Goal: Transaction & Acquisition: Purchase product/service

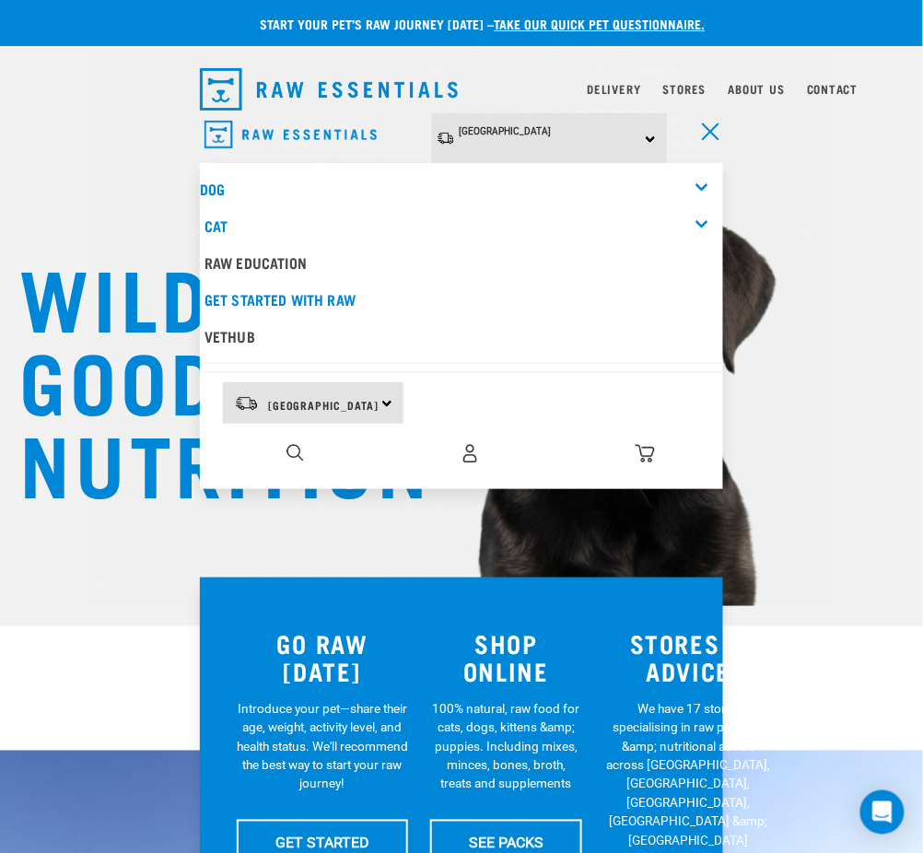
click at [697, 182] on div "Dog" at bounding box center [461, 188] width 523 height 37
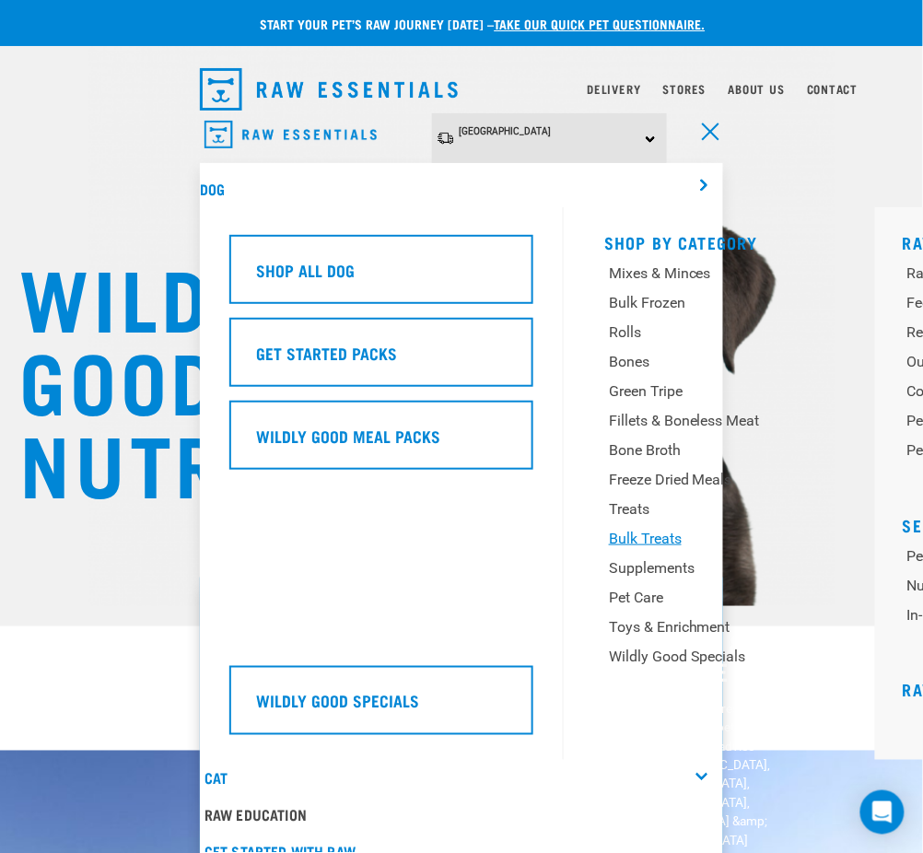
click at [657, 530] on div "Bulk Treats" at bounding box center [715, 539] width 212 height 22
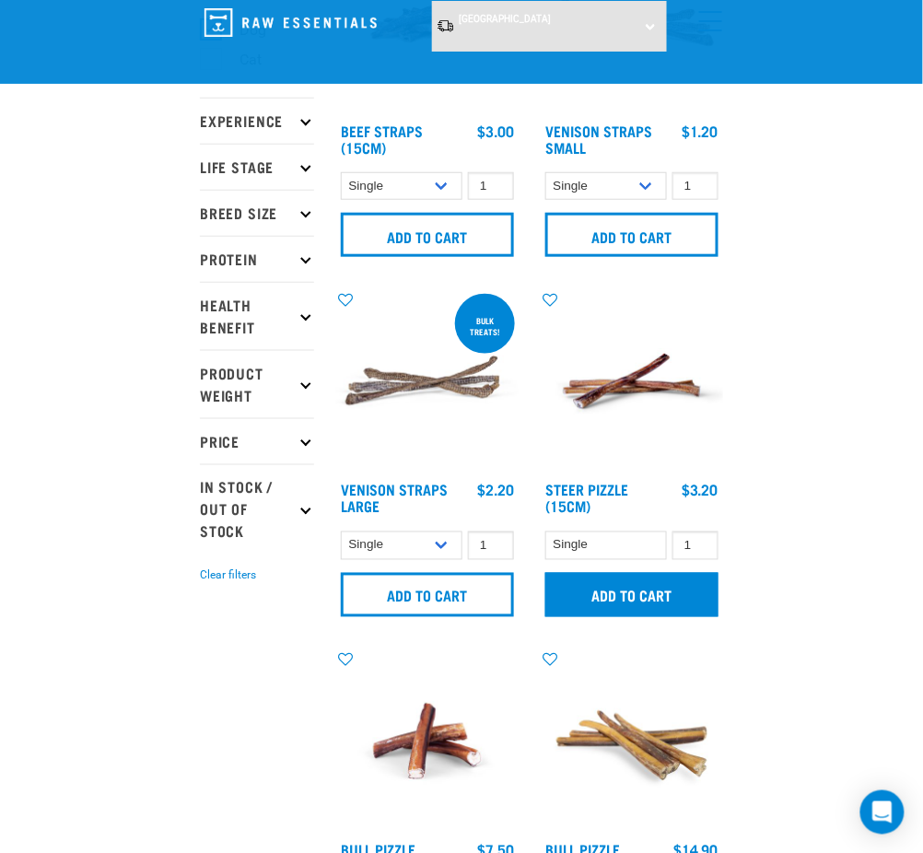
scroll to position [245, 0]
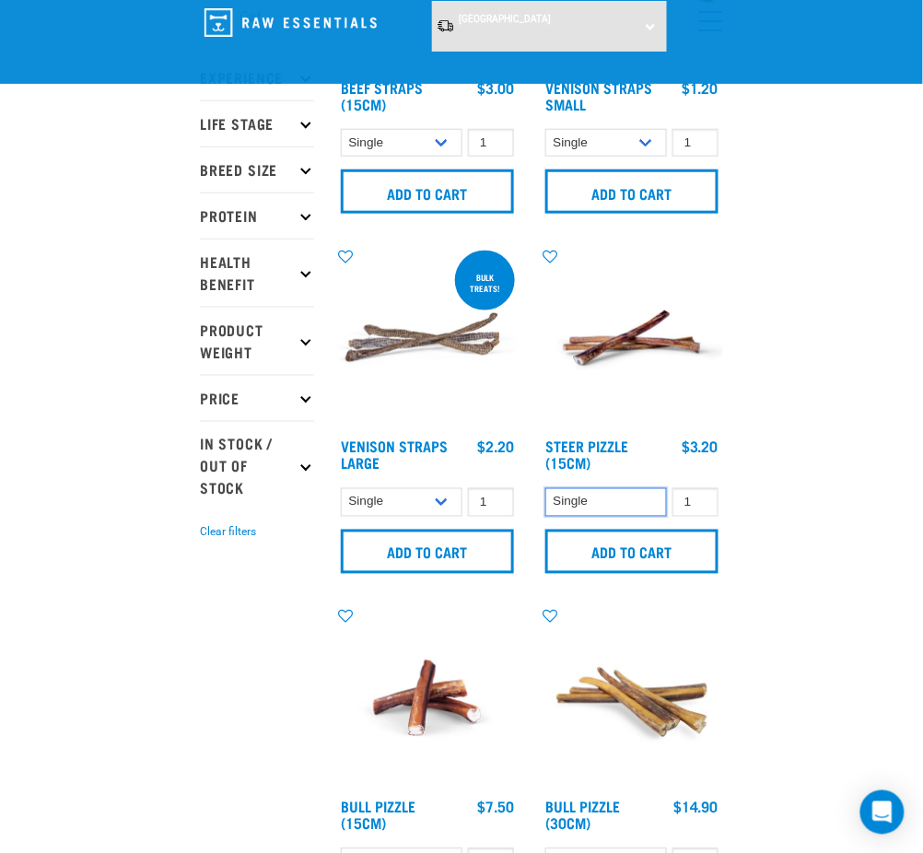
click at [582, 495] on select "Single" at bounding box center [606, 502] width 122 height 29
click at [583, 495] on select "Single" at bounding box center [606, 502] width 122 height 29
click at [577, 492] on select "Single" at bounding box center [606, 502] width 122 height 29
drag, startPoint x: 109, startPoint y: 646, endPoint x: 120, endPoint y: 658, distance: 16.3
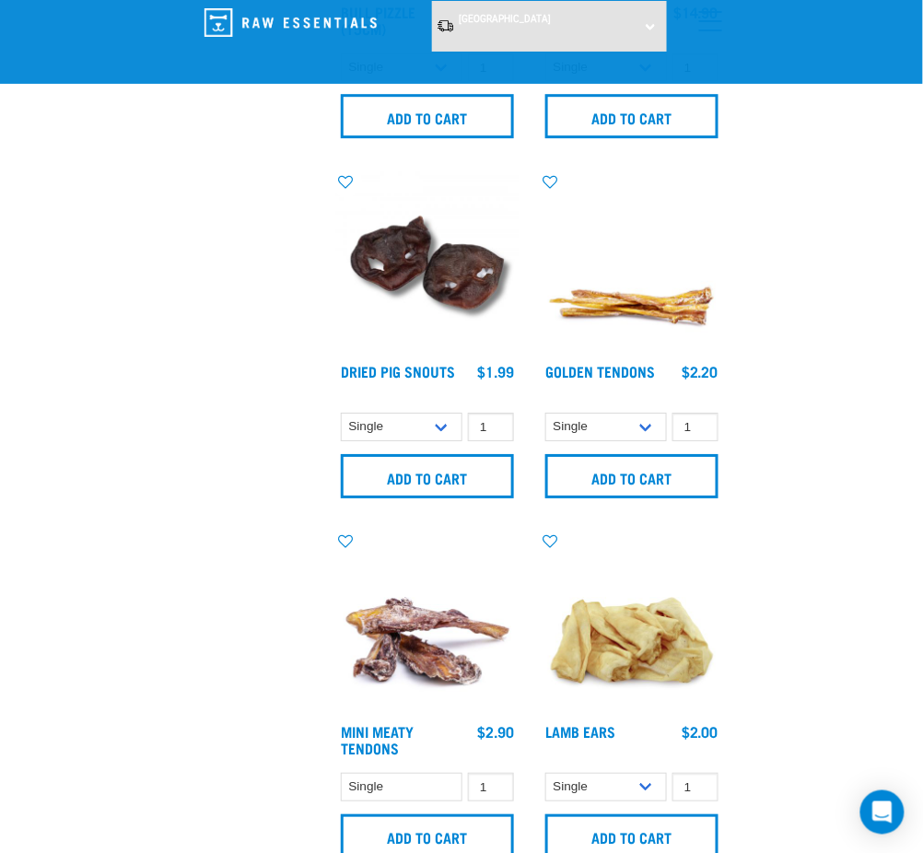
scroll to position [1106, 0]
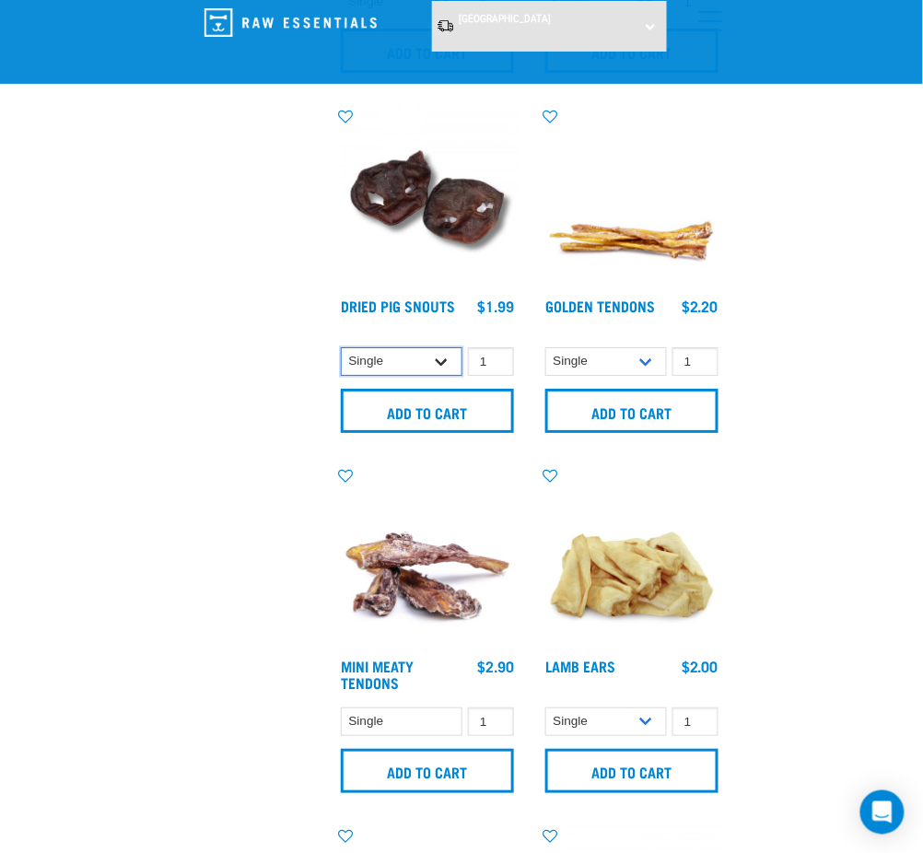
click at [416, 364] on select "Single 10 per pack 25 per pack" at bounding box center [402, 361] width 122 height 29
click at [570, 358] on select "Single 10 per pack 25 per pack" at bounding box center [606, 361] width 122 height 29
click at [380, 719] on select "Single" at bounding box center [402, 722] width 122 height 29
click at [595, 721] on select "Single 10 per pack 1kg" at bounding box center [606, 722] width 122 height 29
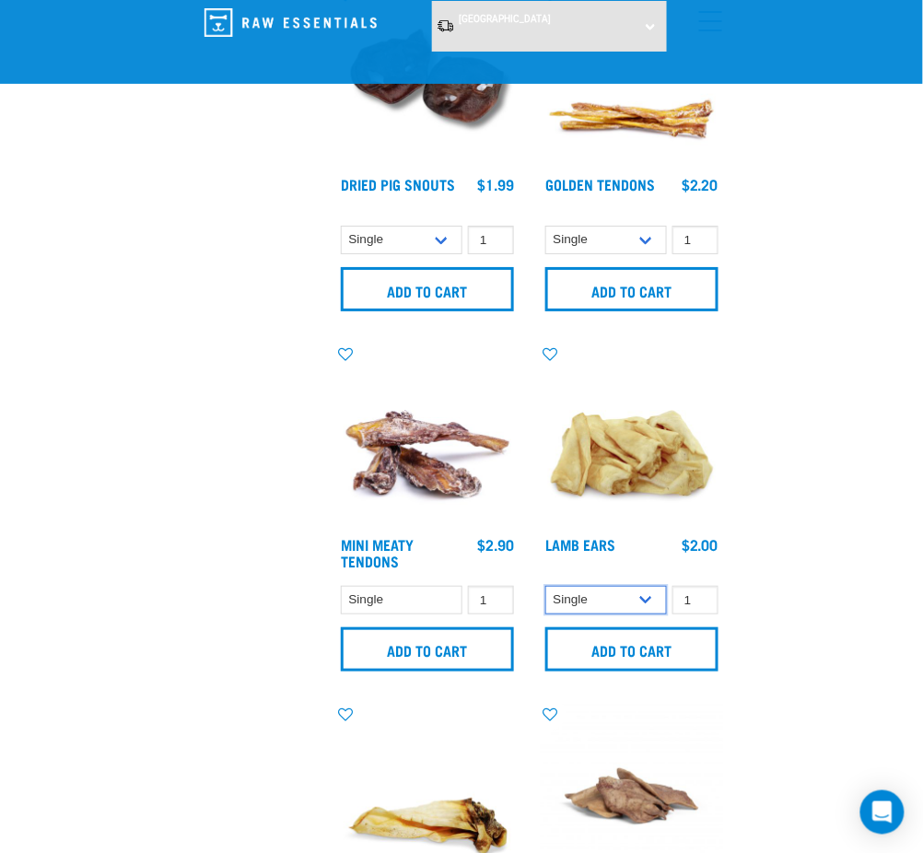
scroll to position [1228, 0]
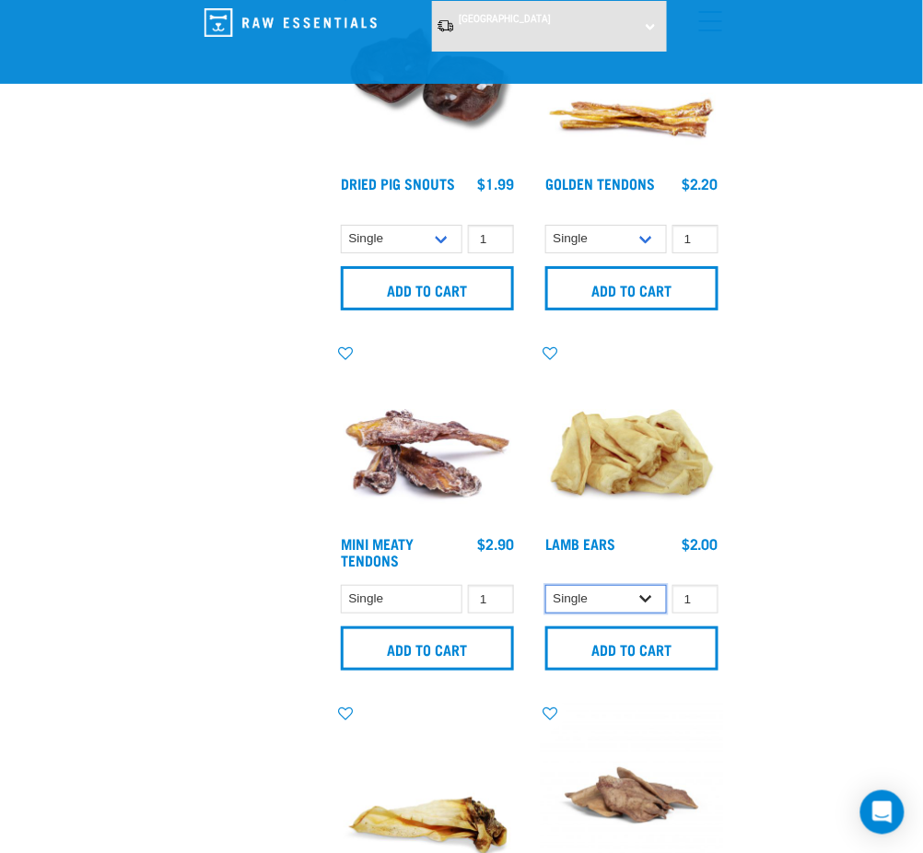
click at [595, 599] on select "Single 10 per pack 1kg" at bounding box center [606, 599] width 122 height 29
click at [857, 549] on div "Start your pet’s raw journey today – take our quick pet questionnaire. Delivery…" at bounding box center [461, 766] width 923 height 3989
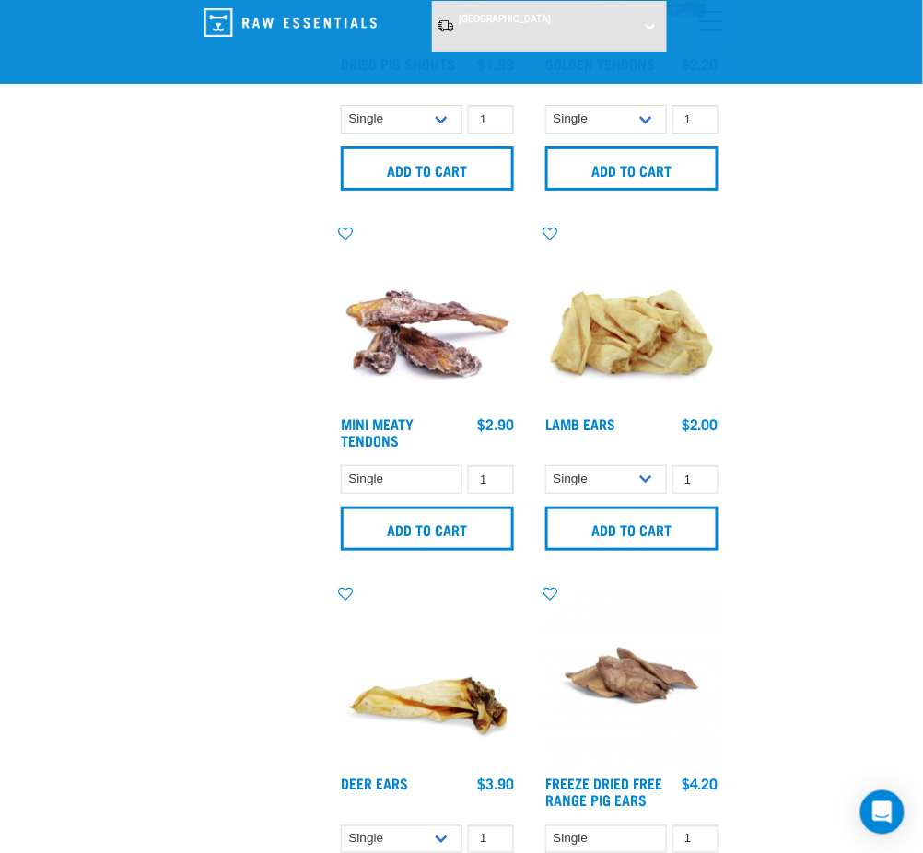
scroll to position [1474, 0]
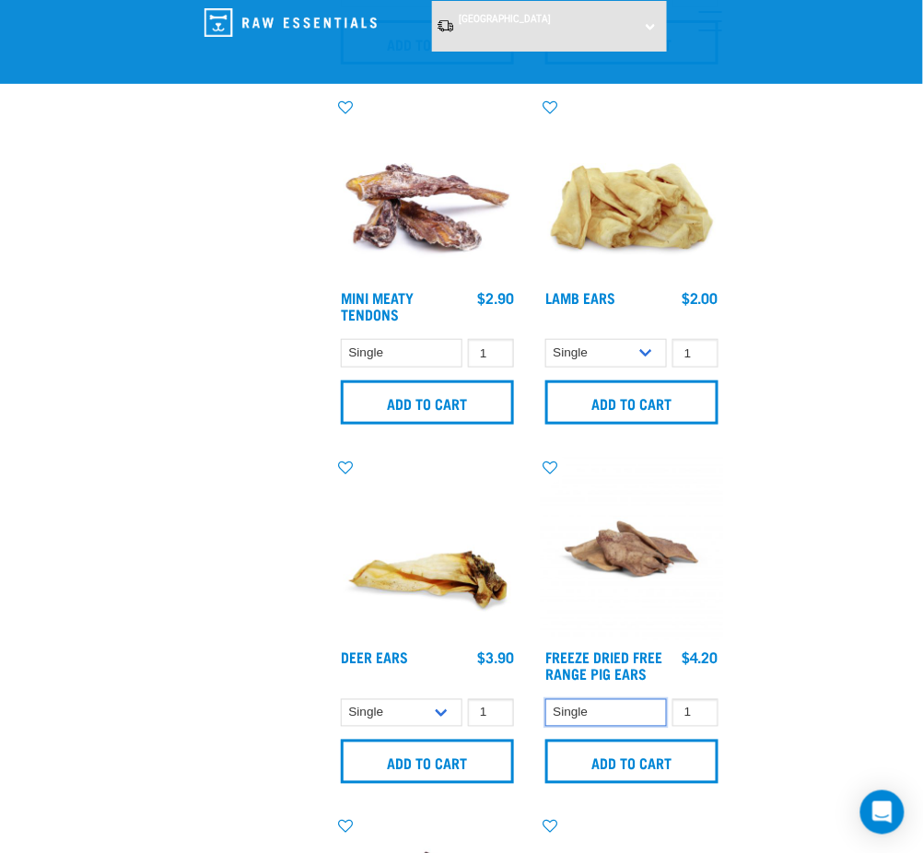
click at [616, 705] on select "Single" at bounding box center [606, 713] width 122 height 29
click at [845, 627] on div "Start your pet’s raw journey today – take our quick pet questionnaire. Delivery…" at bounding box center [461, 520] width 923 height 3989
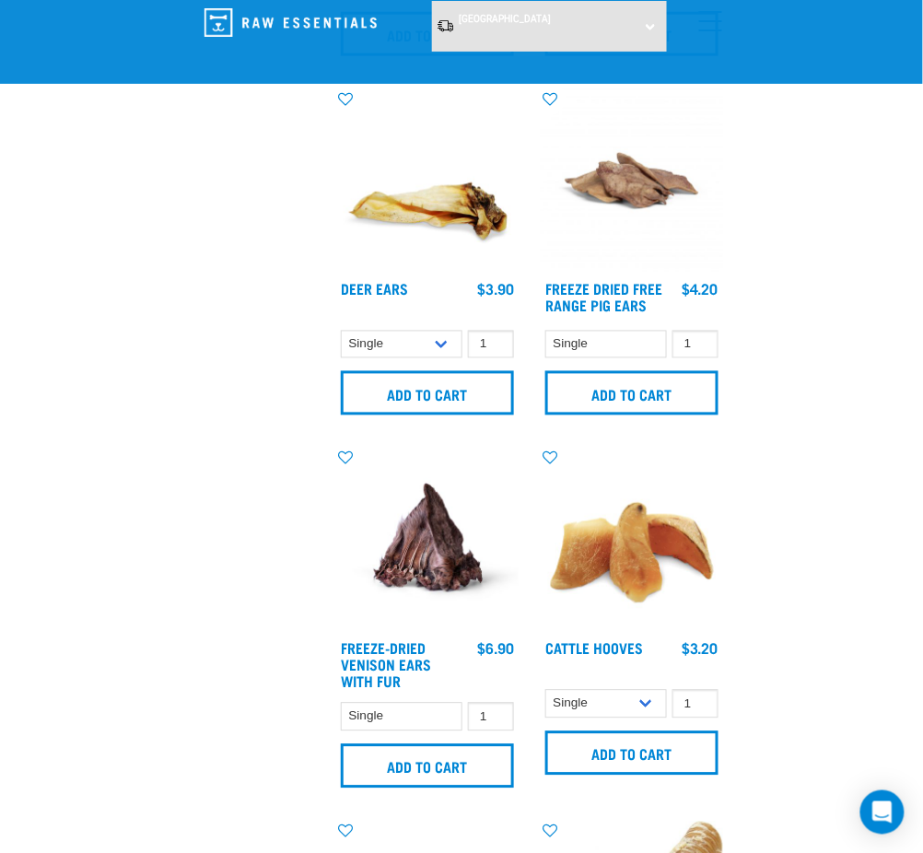
scroll to position [1965, 0]
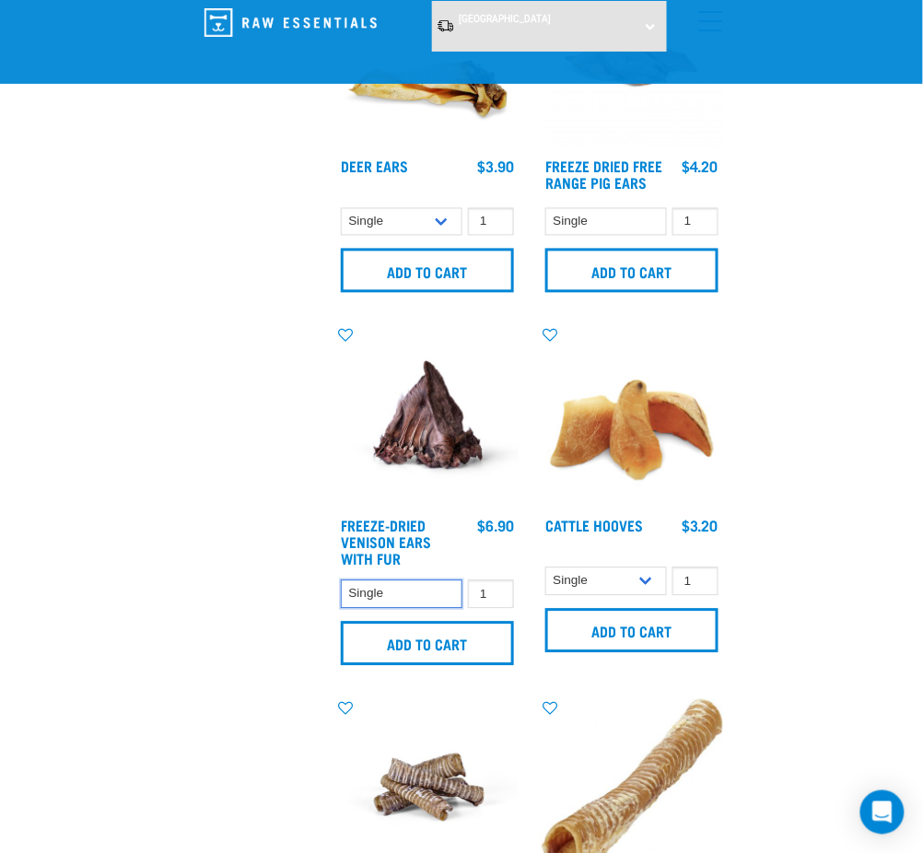
click at [394, 581] on select "Single" at bounding box center [402, 594] width 122 height 29
click at [838, 576] on div "Start your pet’s raw journey today – take our quick pet questionnaire. Delivery…" at bounding box center [461, 29] width 923 height 3989
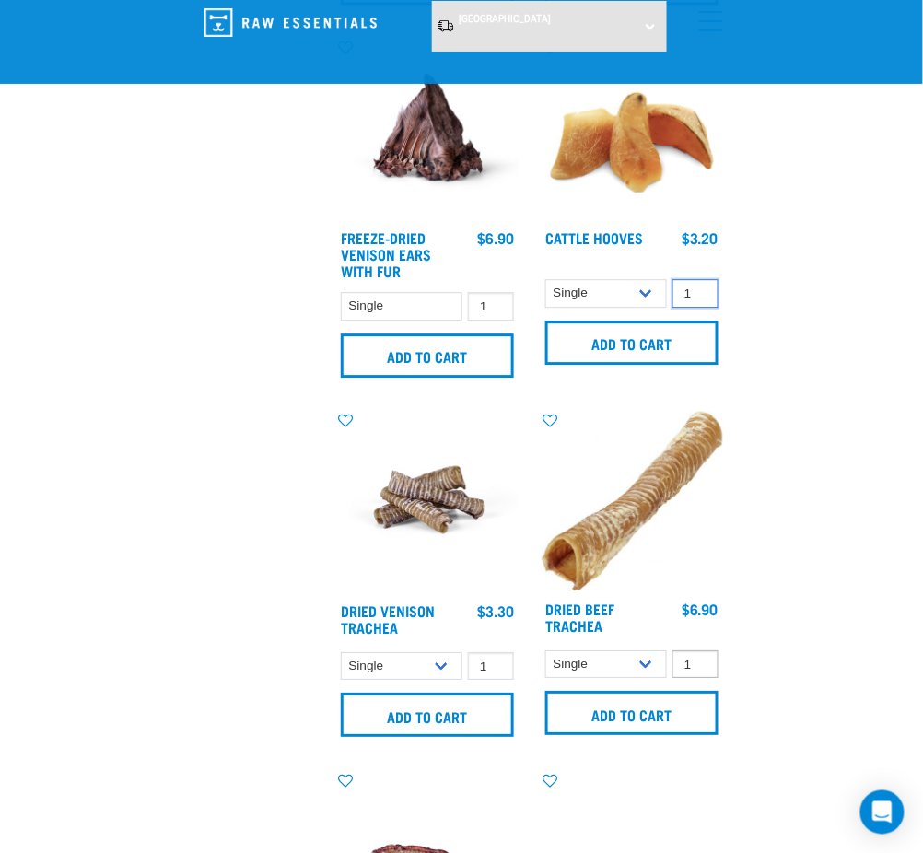
scroll to position [2334, 0]
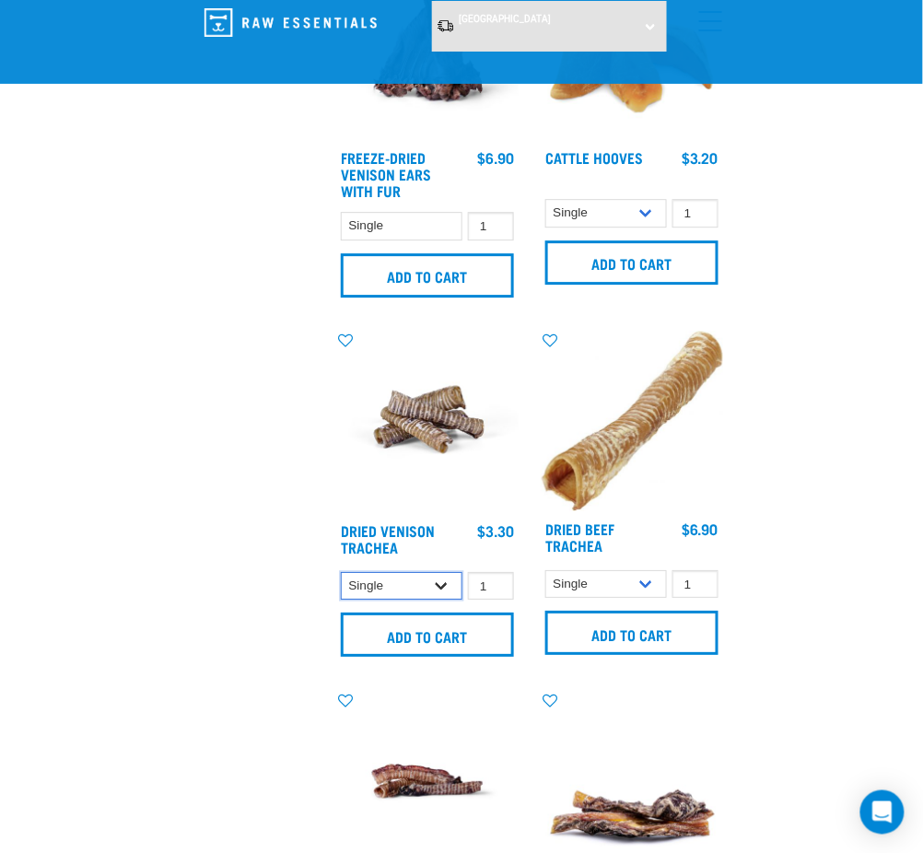
click at [393, 582] on select "Single 10 per pack" at bounding box center [402, 586] width 122 height 29
click at [610, 580] on select "Single 10 per pack" at bounding box center [606, 584] width 122 height 29
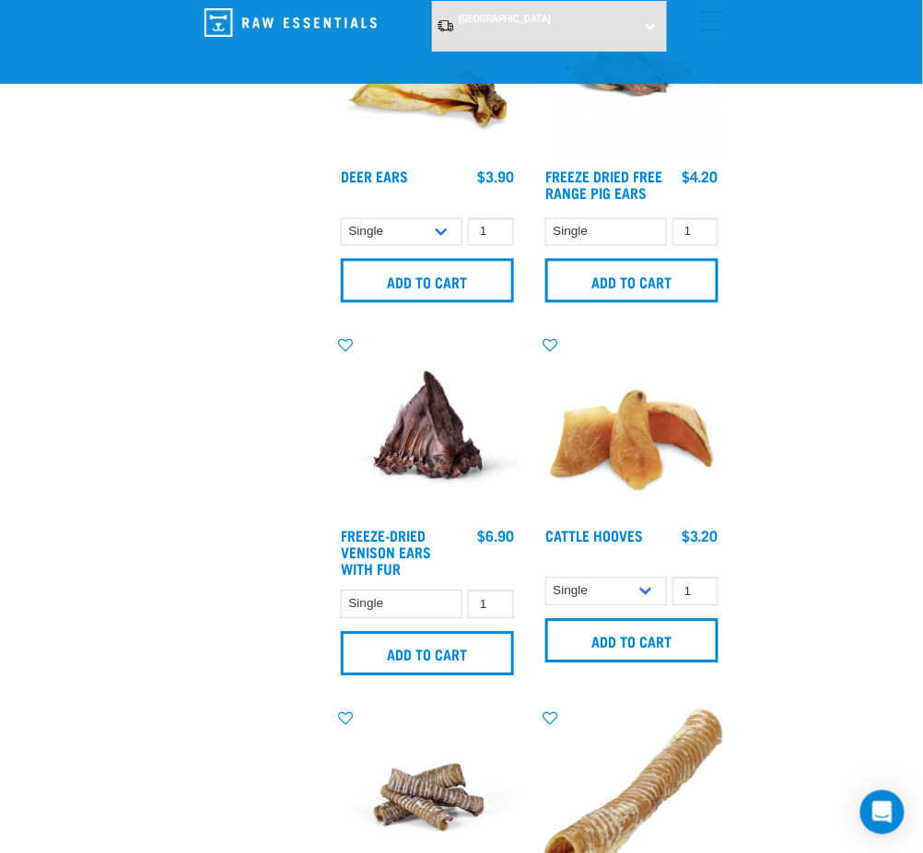
scroll to position [1965, 0]
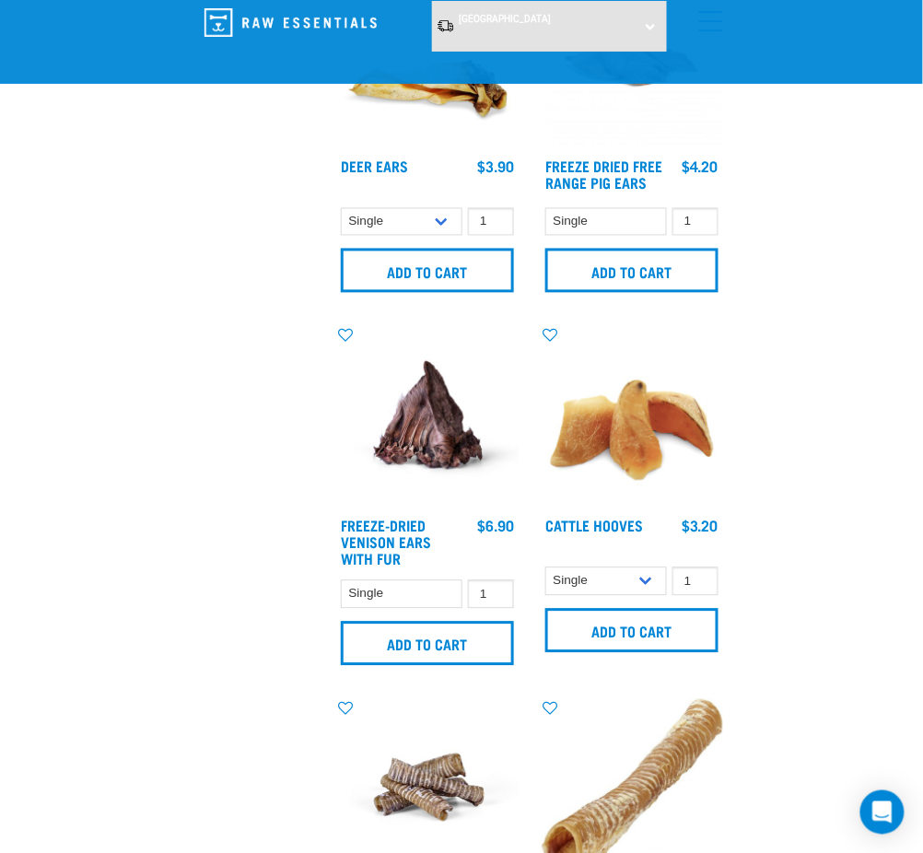
click at [593, 566] on div "Single 10 per pack Bulk (30 pack) 1 0 100 0 100 0 100 0 100" at bounding box center [632, 582] width 182 height 32
click at [593, 574] on select "Single 10 per pack Bulk (30 pack)" at bounding box center [606, 582] width 122 height 29
click at [827, 539] on div "Start your pet’s raw journey today – take our quick pet questionnaire. Delivery…" at bounding box center [461, 29] width 923 height 3989
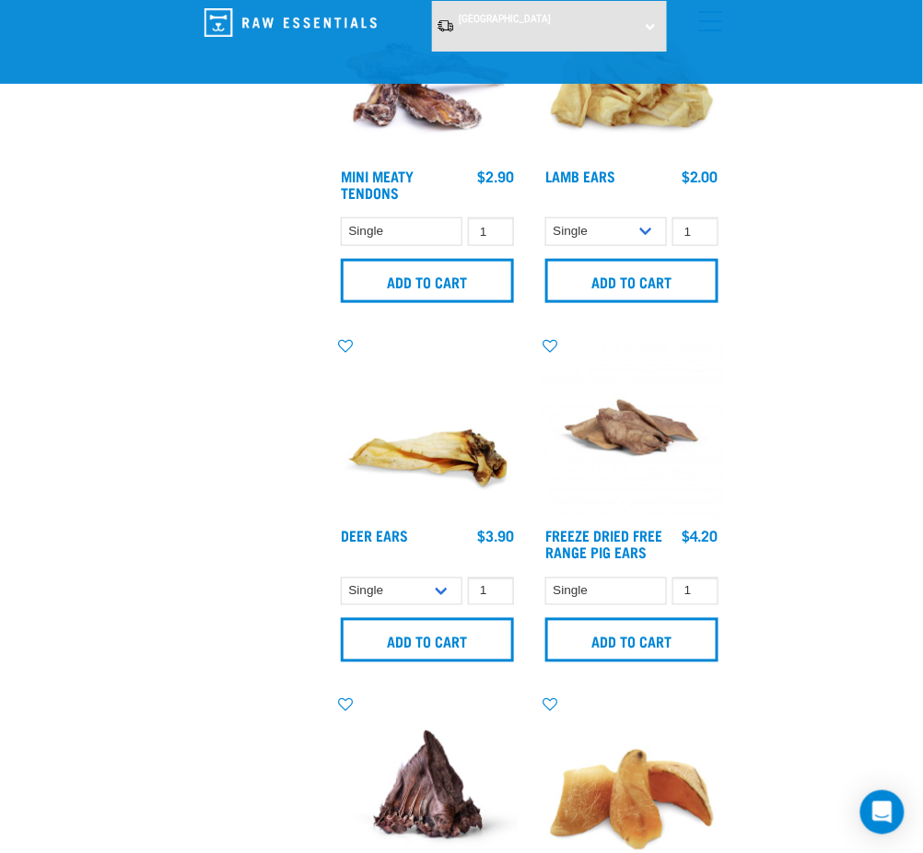
scroll to position [1597, 0]
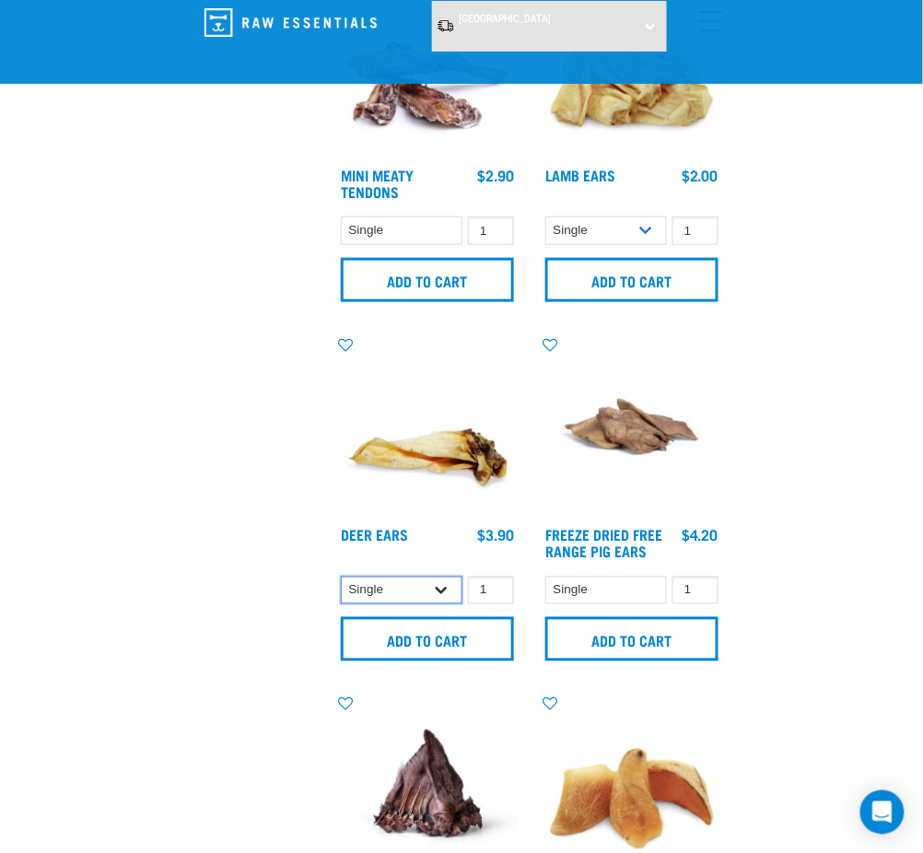
click at [394, 577] on select "Single 3 per pack 10 per pack" at bounding box center [402, 591] width 122 height 29
click at [238, 565] on div "× Filter products Pet Type Dog Cat Experience New Raw Feeder Experienced Raw Fe…" at bounding box center [257, 435] width 136 height 3936
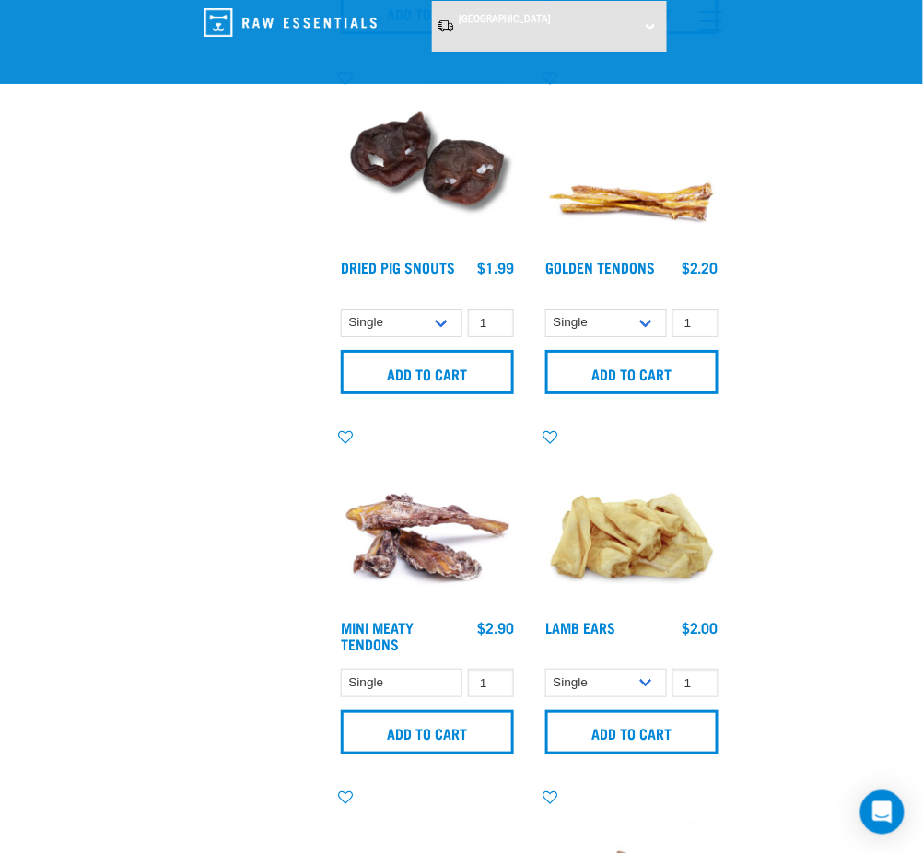
scroll to position [982, 0]
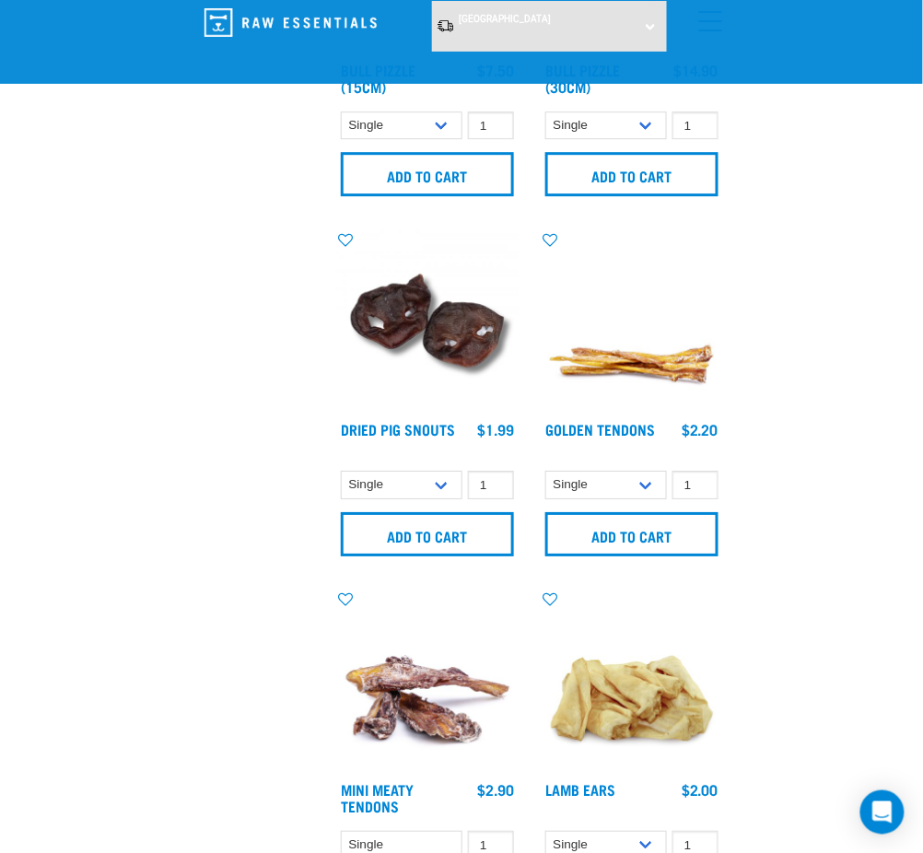
click at [605, 461] on div "Golden Tendons 1" at bounding box center [632, 398] width 205 height 360
click at [604, 471] on select "Single 10 per pack 25 per pack" at bounding box center [606, 485] width 122 height 29
click at [435, 484] on select "Single 10 per pack 25 per pack" at bounding box center [402, 485] width 122 height 29
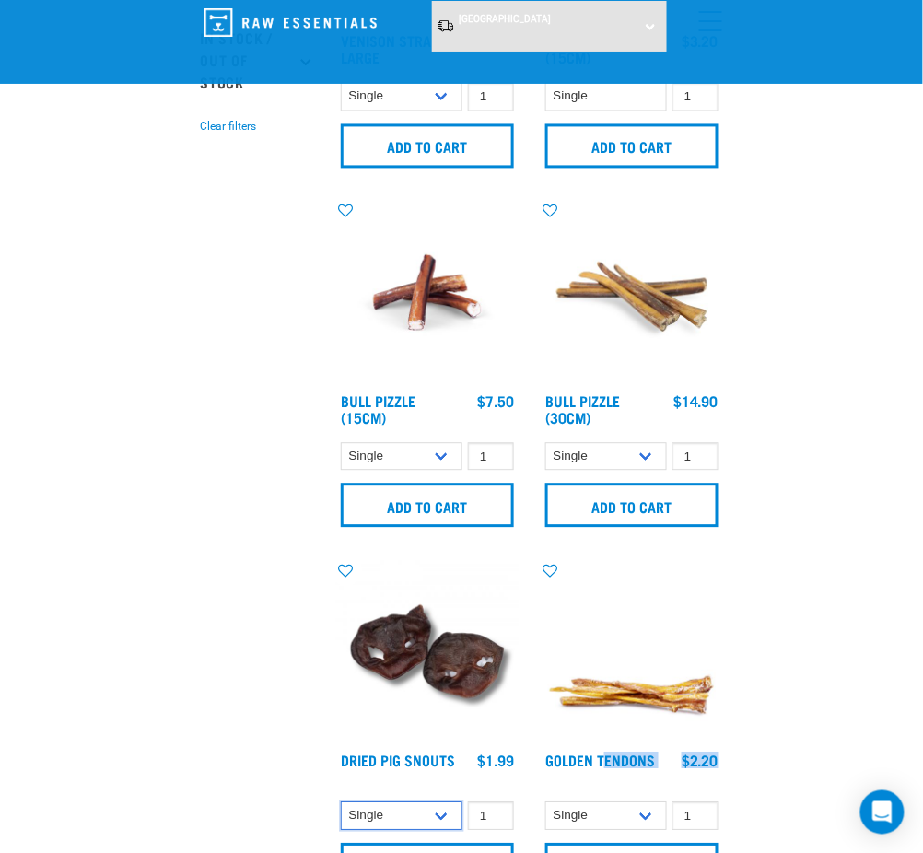
scroll to position [614, 0]
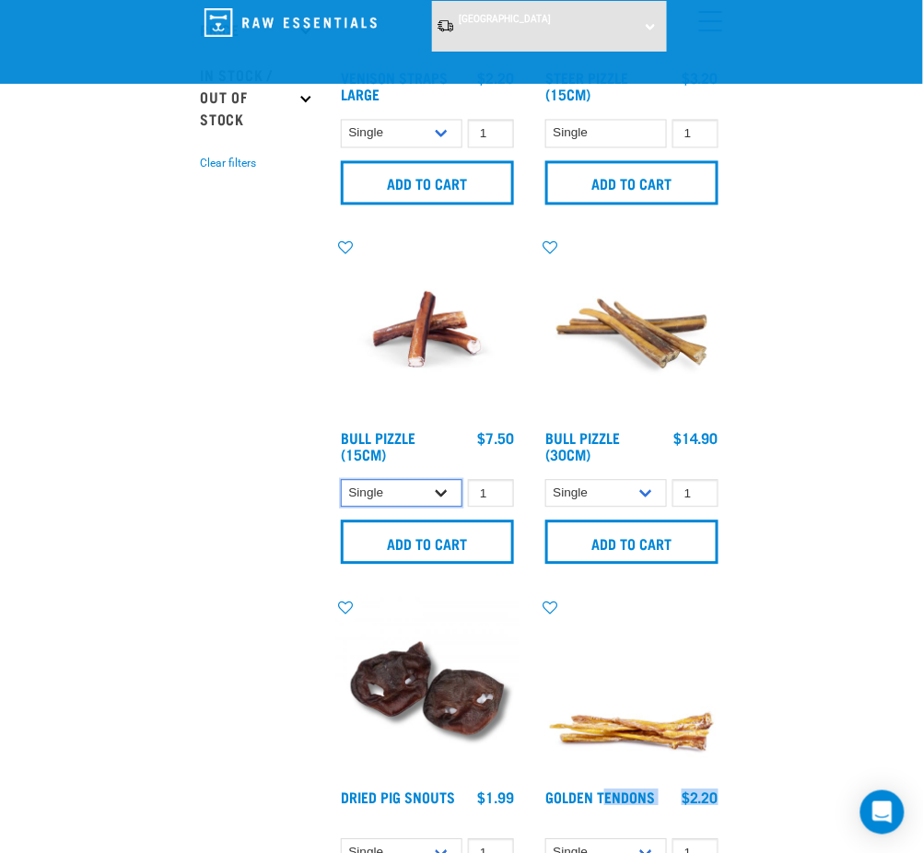
drag, startPoint x: 398, startPoint y: 486, endPoint x: 439, endPoint y: 493, distance: 41.1
click at [398, 486] on select "Single 10 per pack 25 per pack" at bounding box center [402, 494] width 122 height 29
click at [592, 488] on select "Single 10 per pack" at bounding box center [606, 494] width 122 height 29
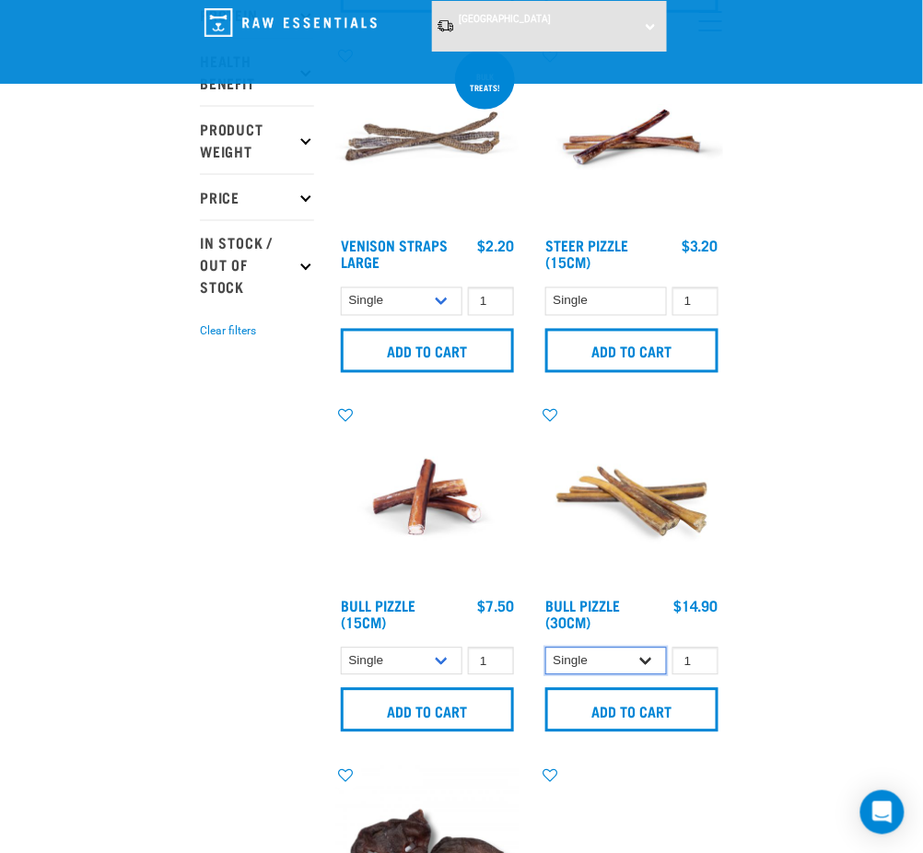
scroll to position [245, 0]
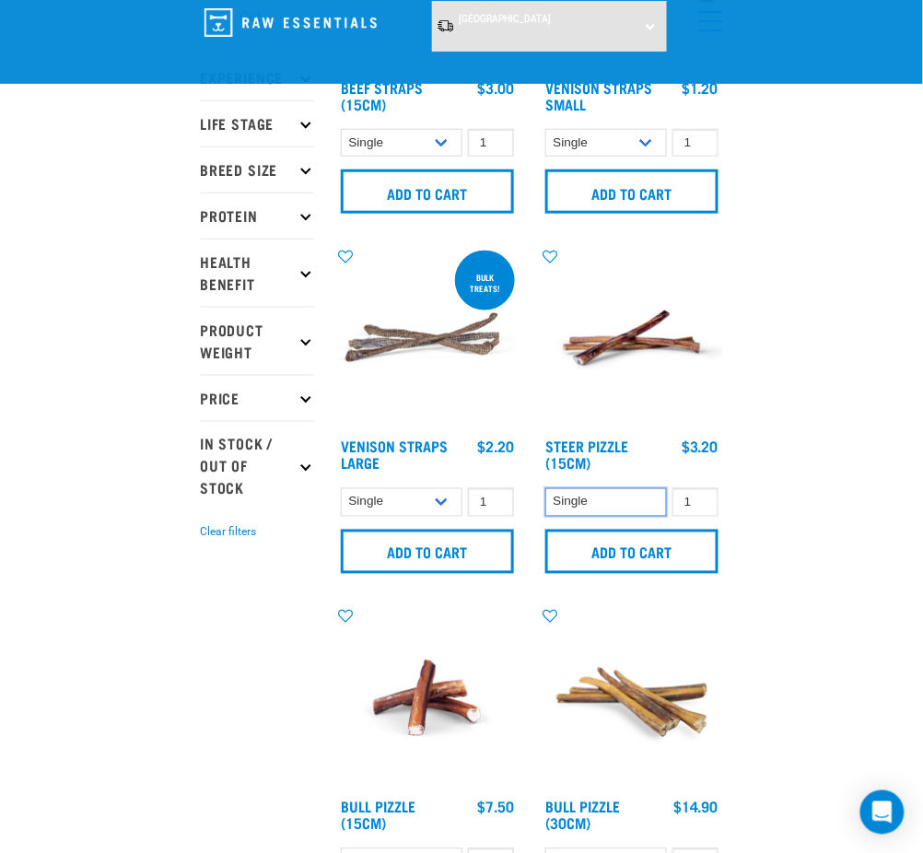
drag, startPoint x: 592, startPoint y: 494, endPoint x: 545, endPoint y: 513, distance: 50.8
click at [592, 494] on select "Single" at bounding box center [606, 502] width 122 height 29
click at [418, 484] on div "BULK TREATS! Venison Straps Large 1 0 100 0 100 0 100" at bounding box center [427, 416] width 205 height 360
click at [421, 492] on select "Single Bulk (25 Large) Bulk (50 Large)" at bounding box center [402, 502] width 122 height 29
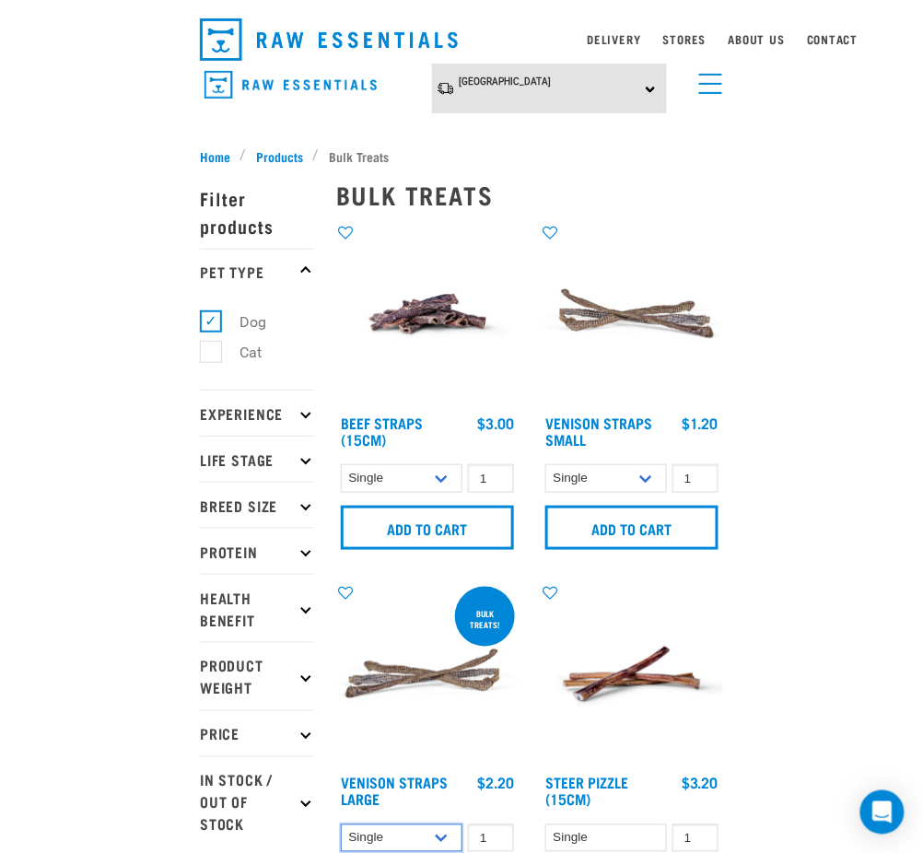
scroll to position [0, 0]
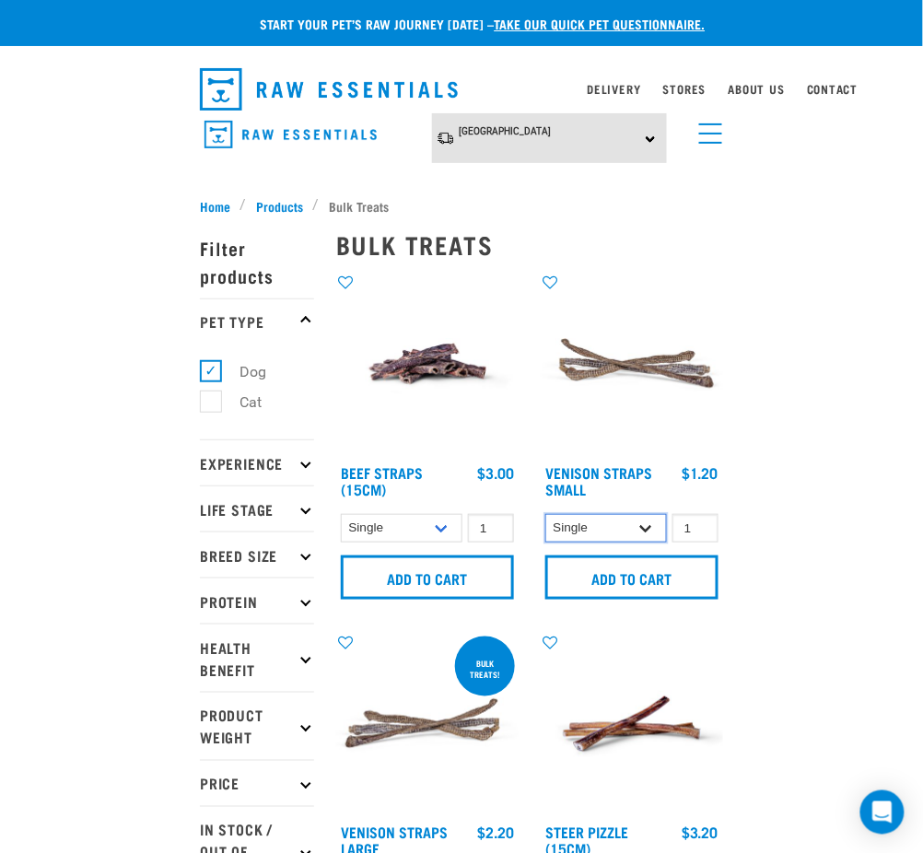
click at [585, 520] on select "Single 25 per pack (bulk) 50 per pack (bulk)" at bounding box center [606, 528] width 122 height 29
click at [405, 522] on select "Single 6 per pack 25 per pack" at bounding box center [402, 528] width 122 height 29
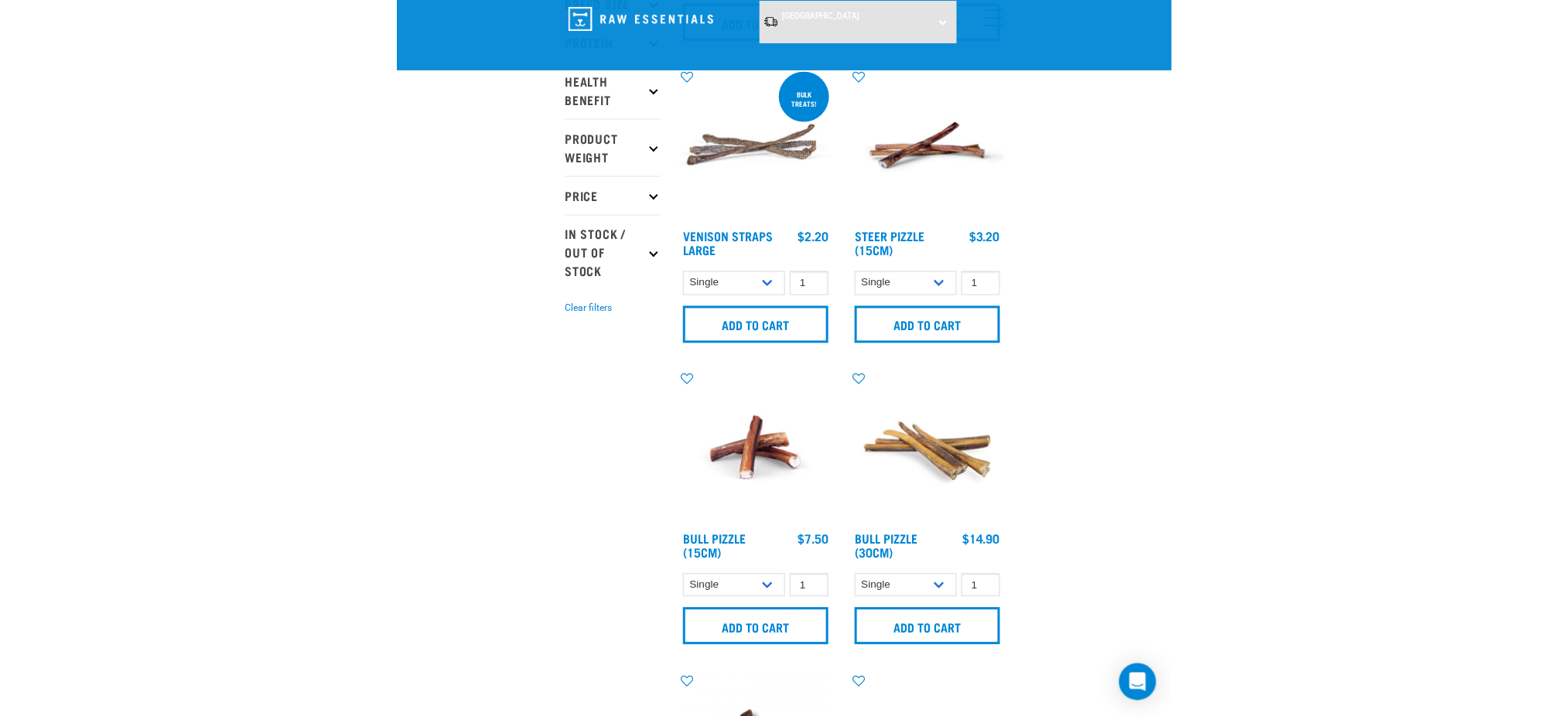
scroll to position [310, 0]
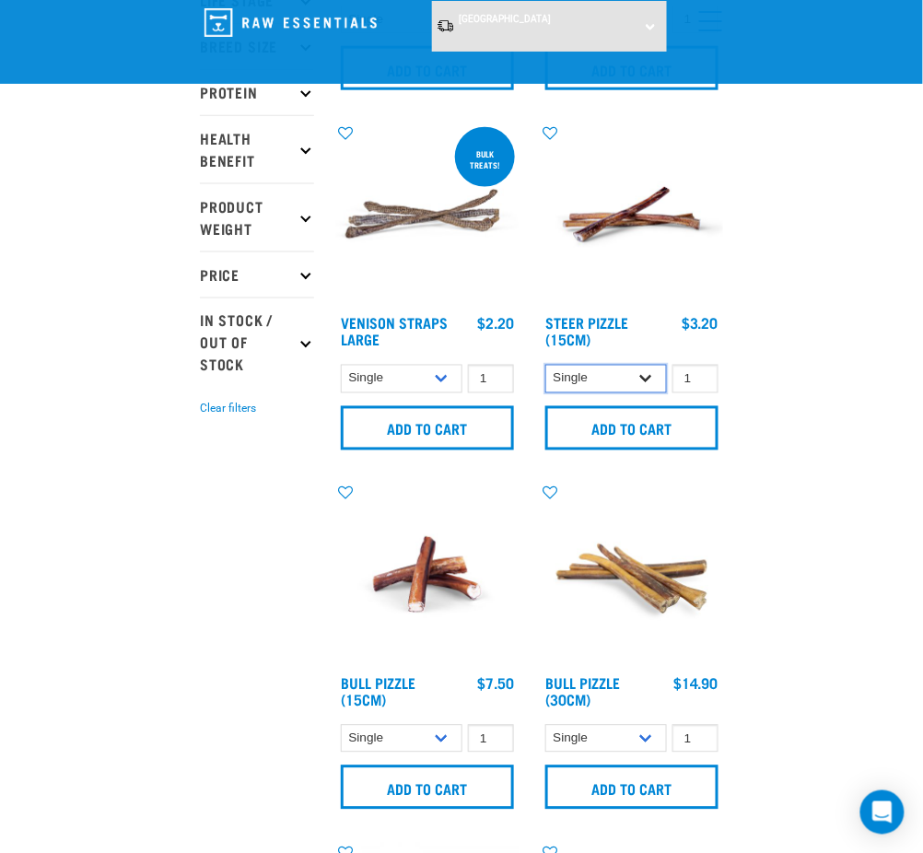
click at [592, 369] on select "Single 10 per pack 25 per pack" at bounding box center [606, 379] width 122 height 29
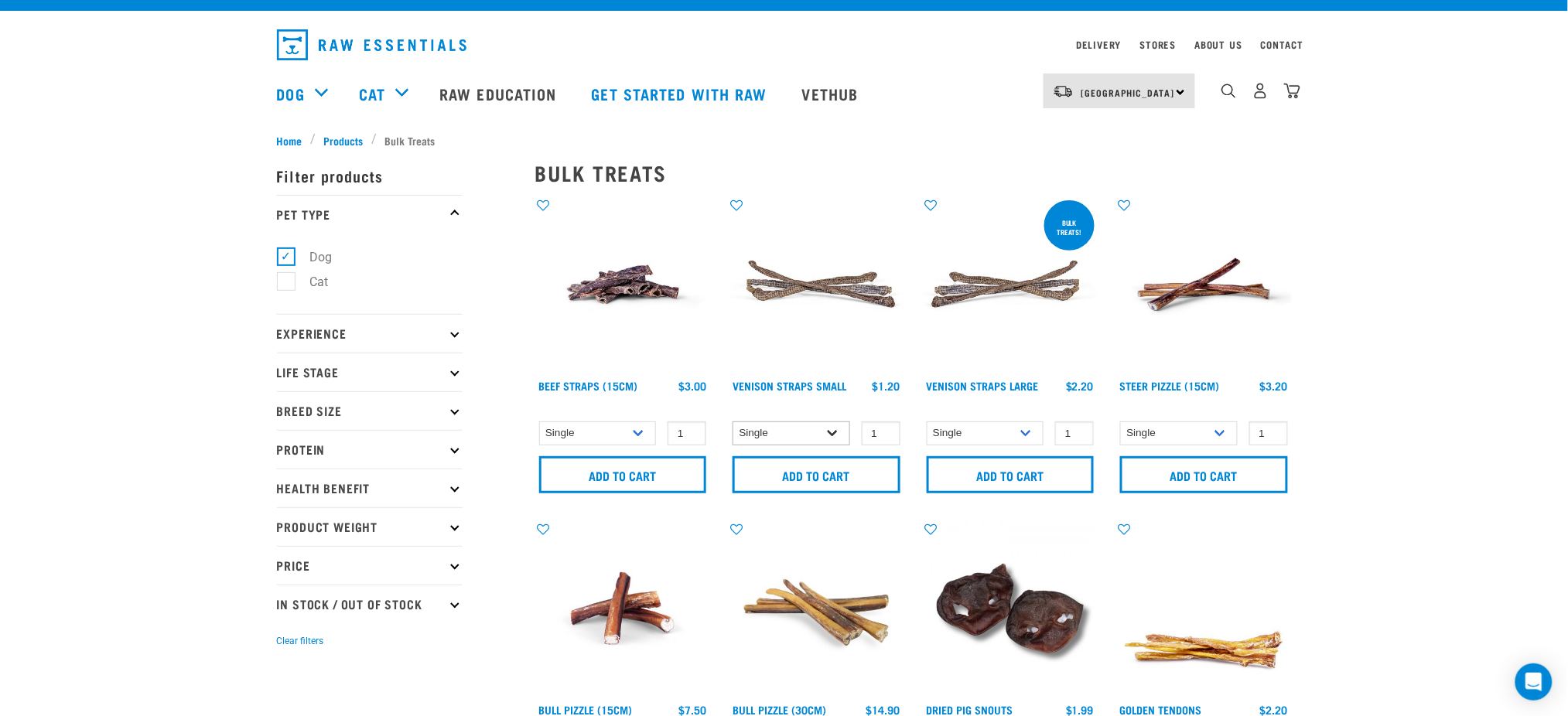
scroll to position [0, 0]
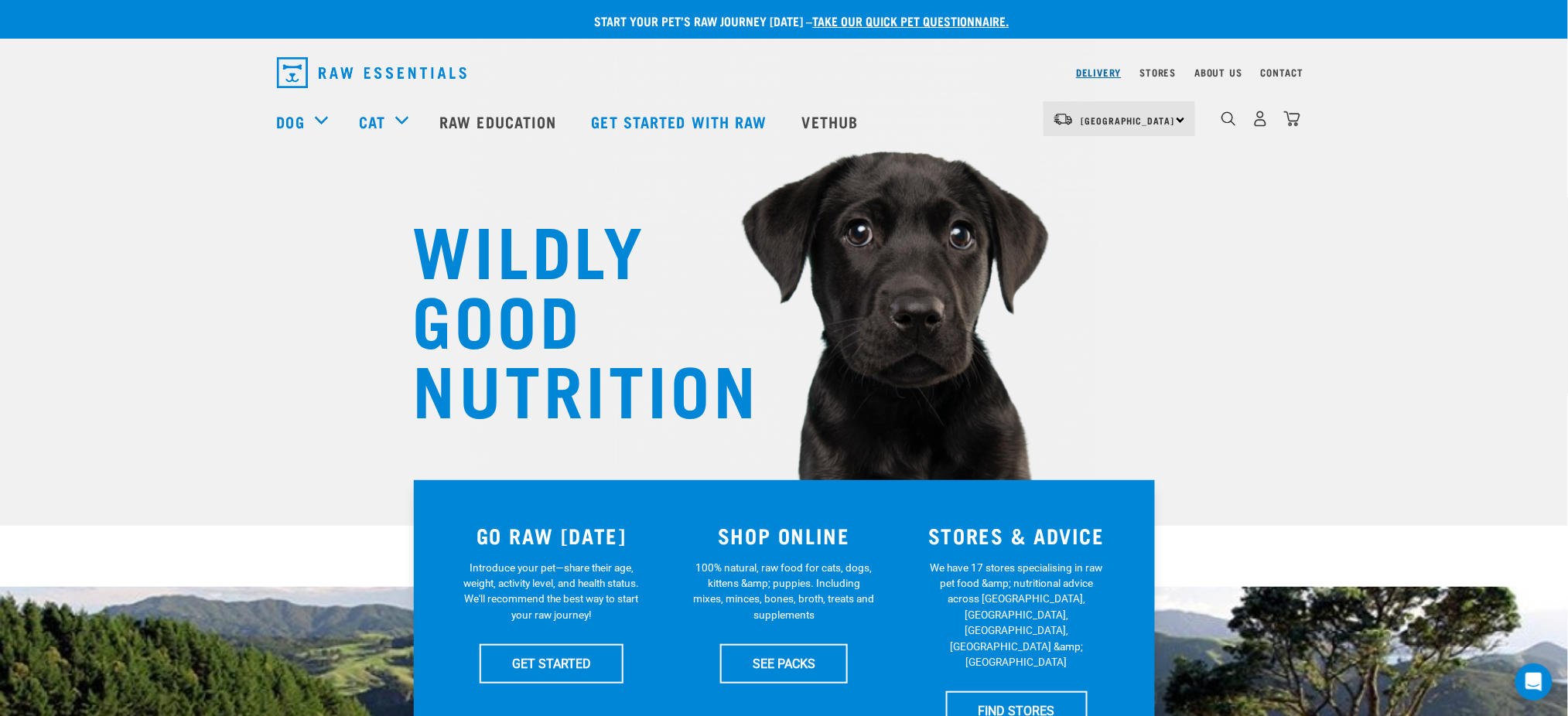
click at [1100, 70] on link "Delivery" at bounding box center [1098, 72] width 44 height 5
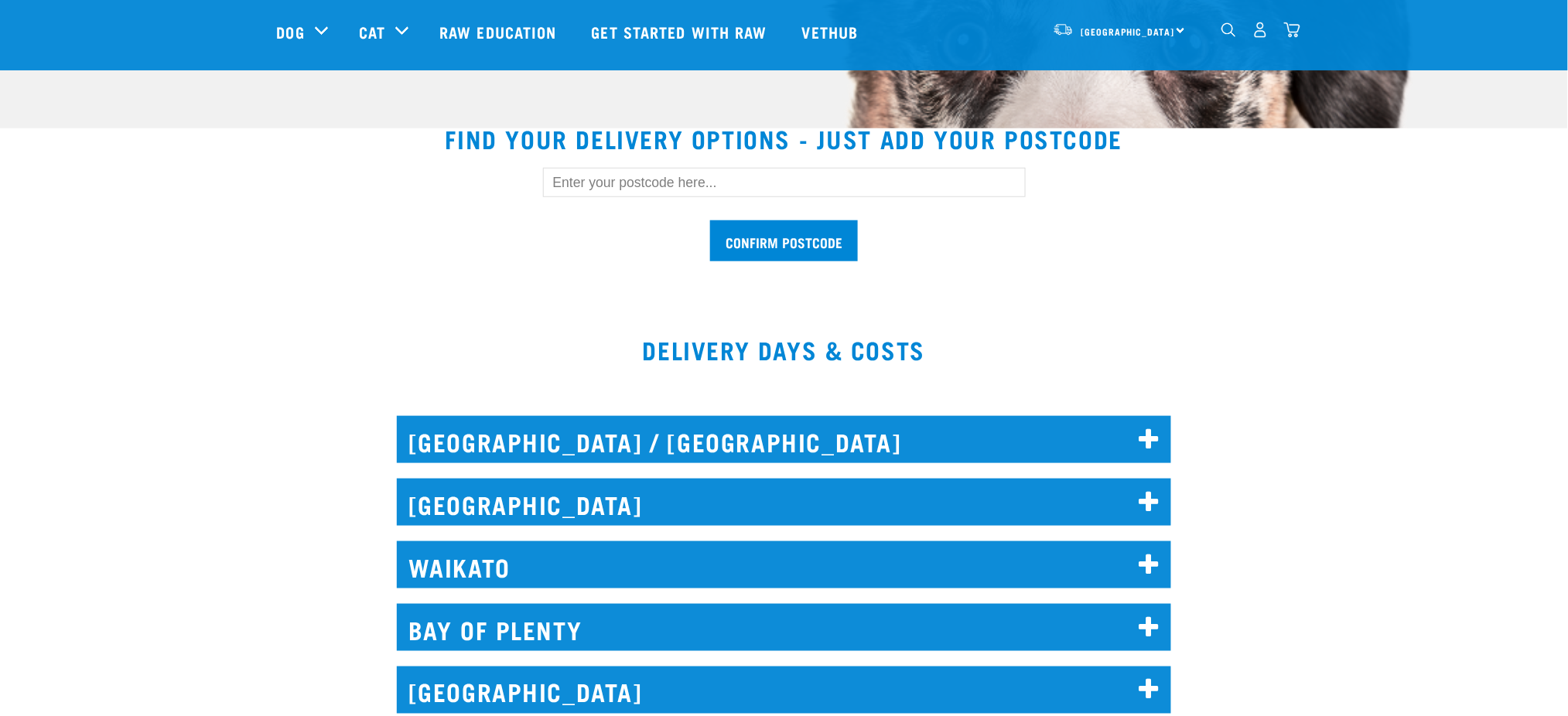
scroll to position [412, 0]
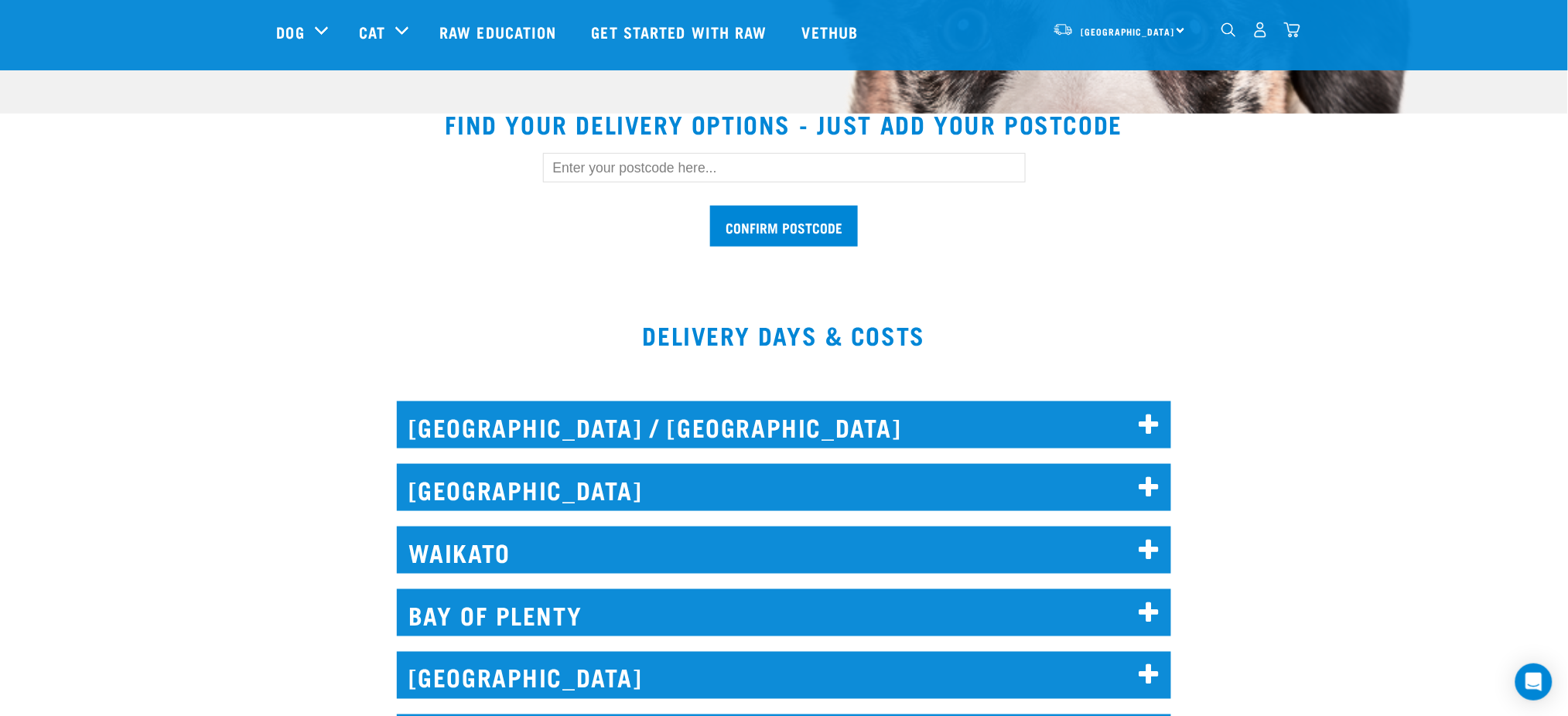
drag, startPoint x: 610, startPoint y: 182, endPoint x: 607, endPoint y: 167, distance: 15.3
click at [609, 173] on input "text" at bounding box center [784, 167] width 483 height 29
type input "1025"
click at [710, 206] on input "Confirm postcode" at bounding box center [784, 226] width 148 height 41
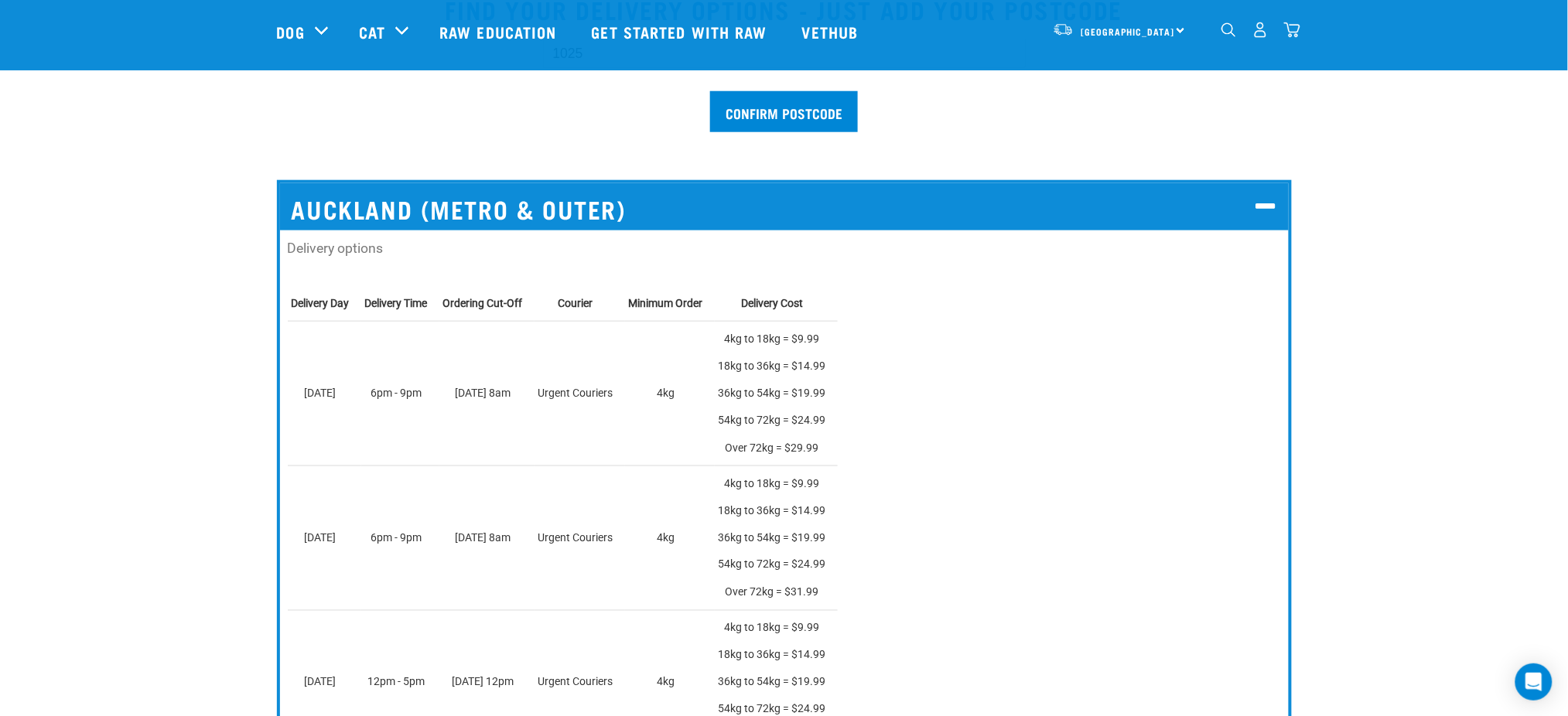
scroll to position [515, 0]
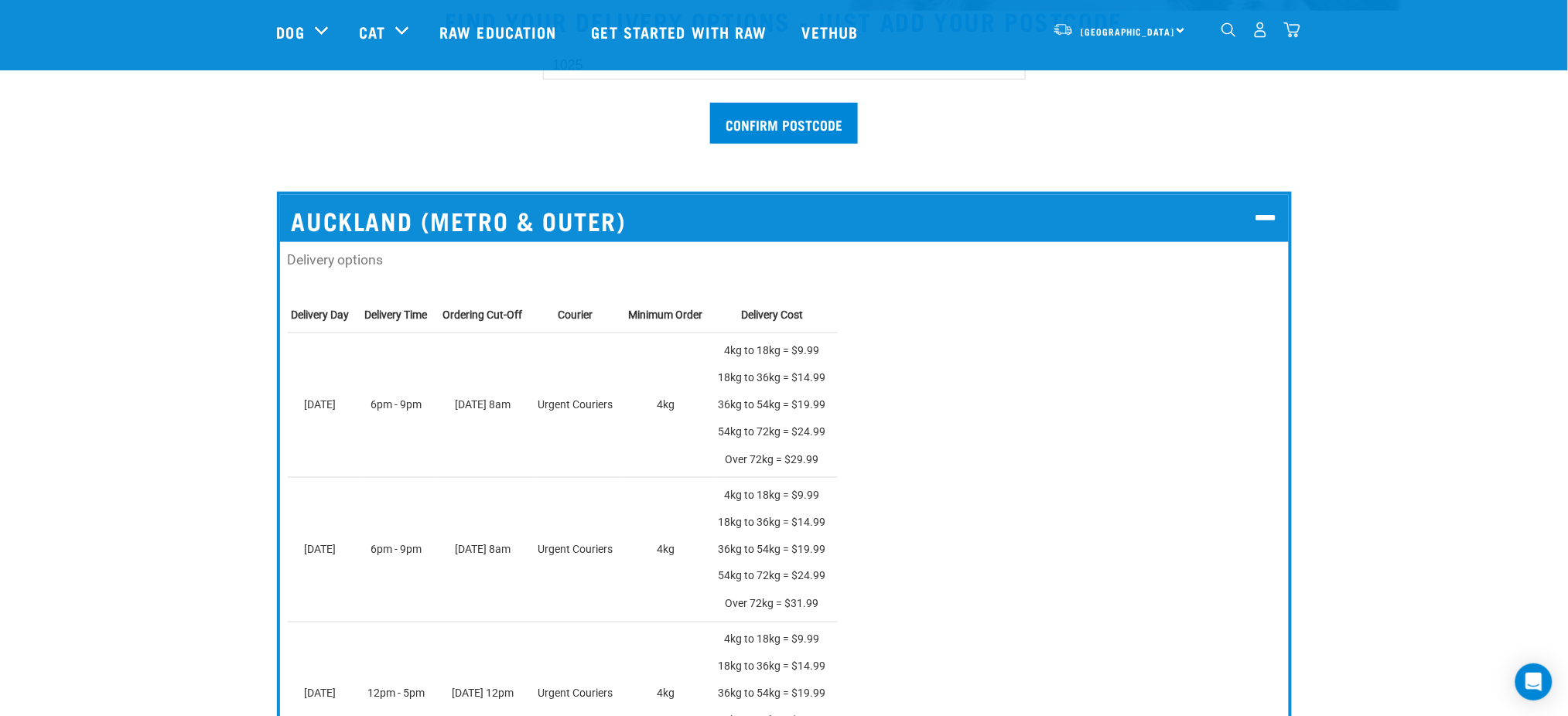
click at [335, 261] on p "Delivery options" at bounding box center [784, 260] width 993 height 20
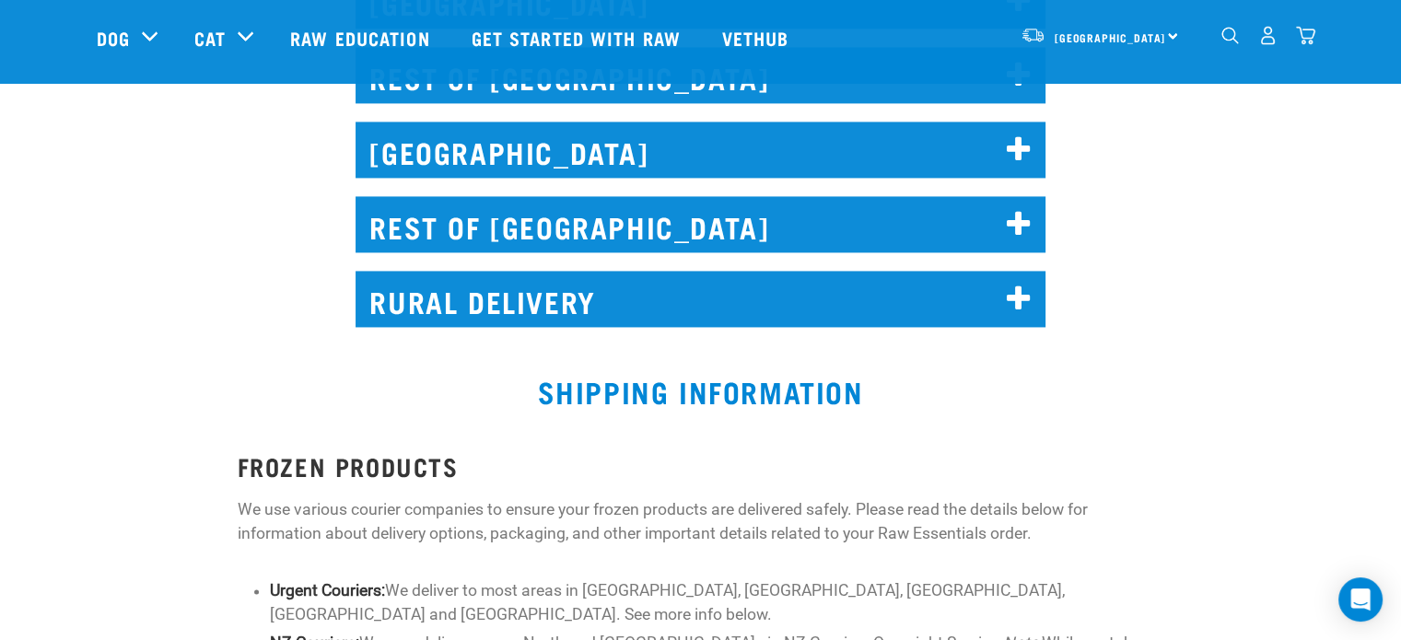
scroll to position [2364, 0]
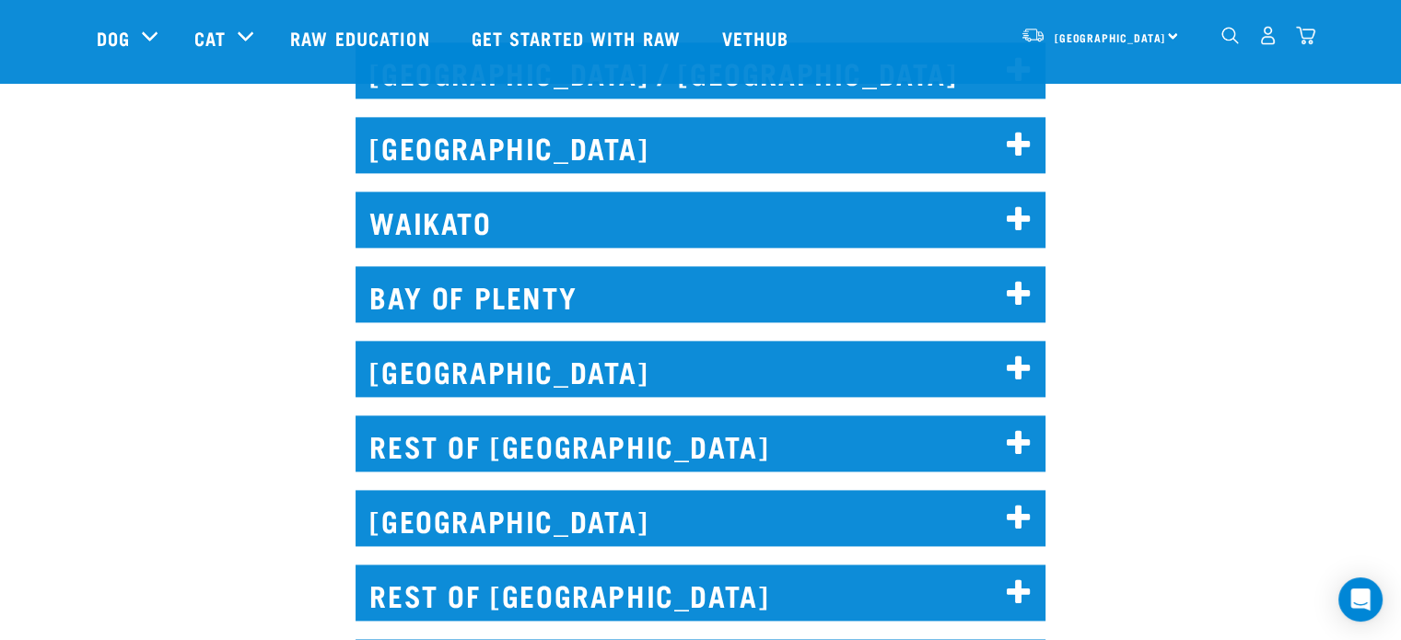
click at [613, 213] on h2 "WAIKATO" at bounding box center [701, 220] width 690 height 56
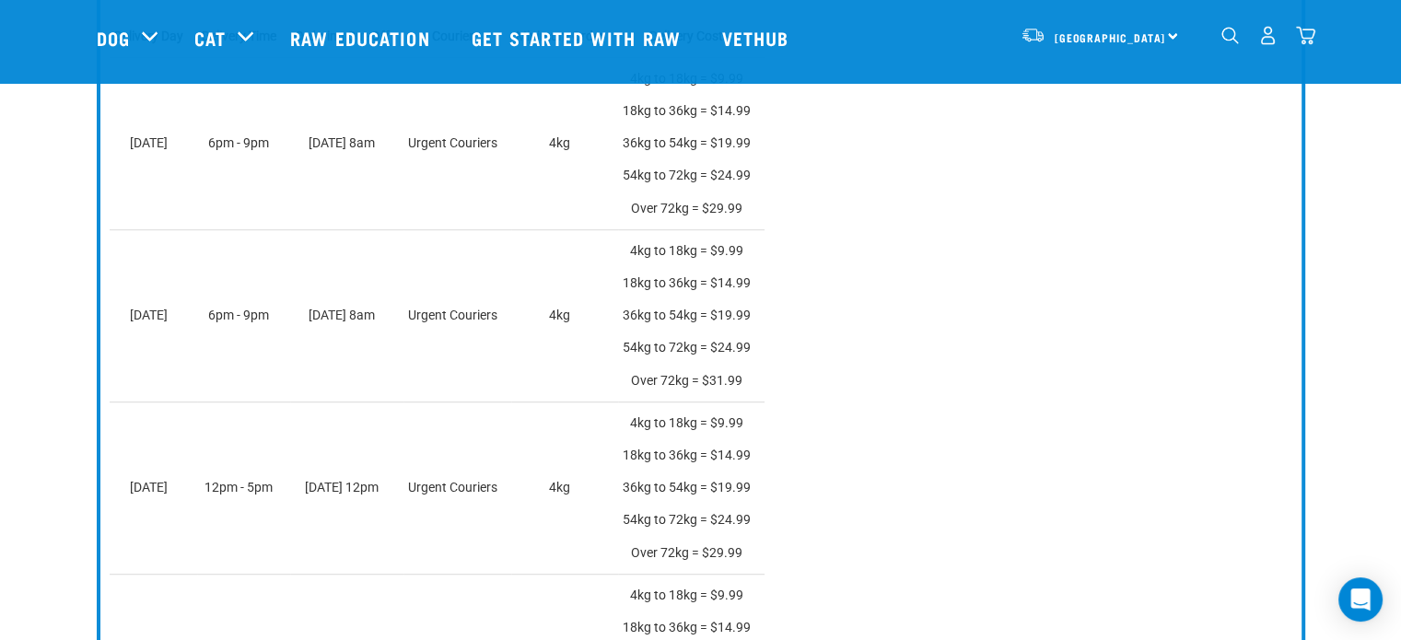
scroll to position [798, 0]
